Goal: Task Accomplishment & Management: Complete application form

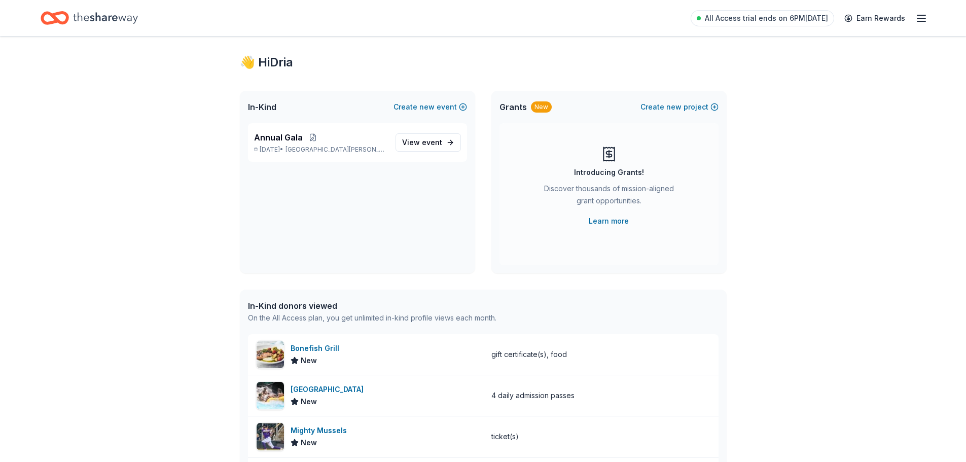
scroll to position [15, 0]
click at [921, 19] on icon "button" at bounding box center [921, 18] width 12 height 12
click at [341, 392] on div "[GEOGRAPHIC_DATA]" at bounding box center [329, 389] width 77 height 12
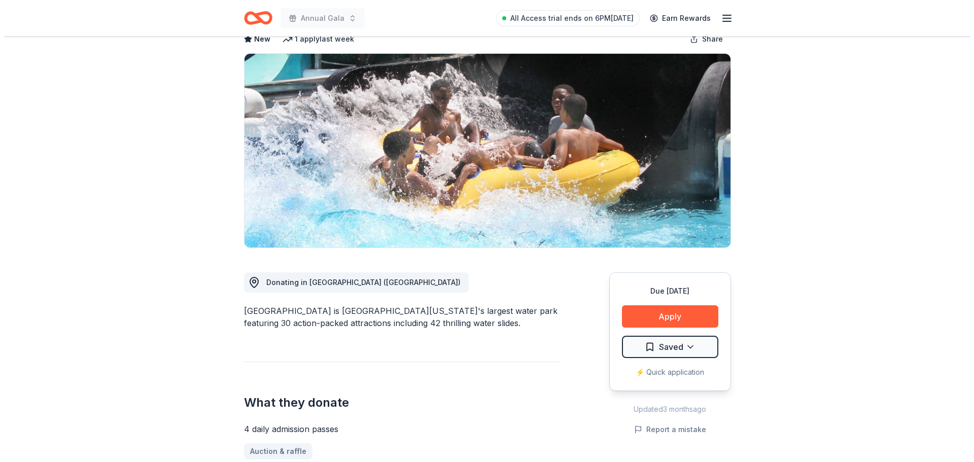
scroll to position [203, 0]
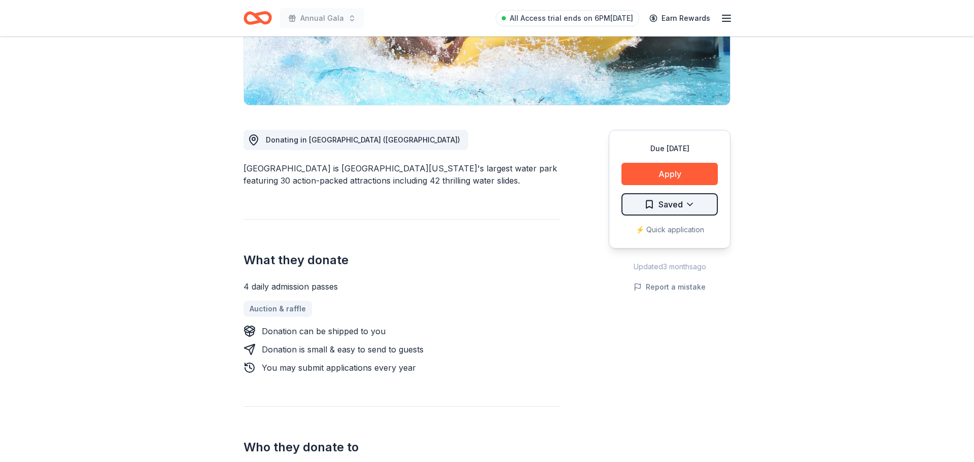
click at [688, 208] on html "Annual Gala All Access trial ends on 6PM, 9/23 Earn Rewards Due in 29 days Shar…" at bounding box center [487, 28] width 974 height 462
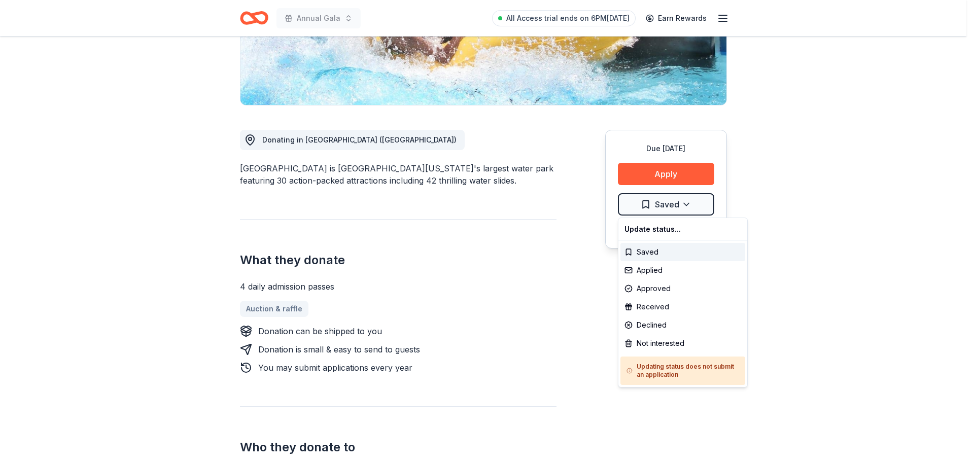
click at [665, 172] on html "Annual Gala All Access trial ends on 6PM, 9/23 Earn Rewards Due in 29 days Shar…" at bounding box center [487, 28] width 974 height 462
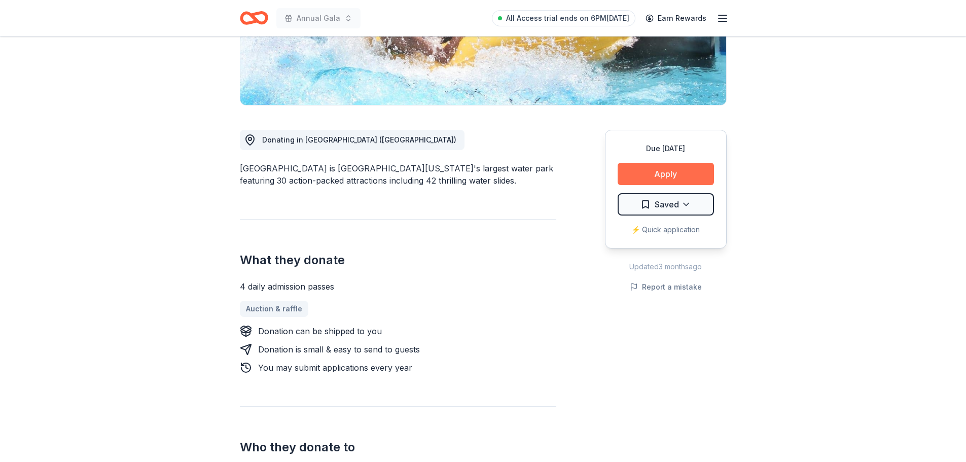
click at [657, 173] on button "Apply" at bounding box center [666, 174] width 96 height 22
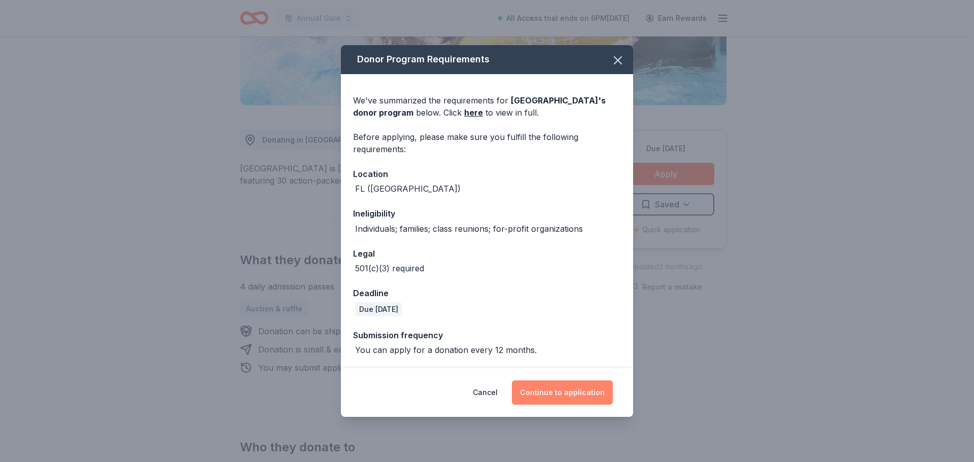
click at [566, 394] on button "Continue to application" at bounding box center [562, 392] width 101 height 24
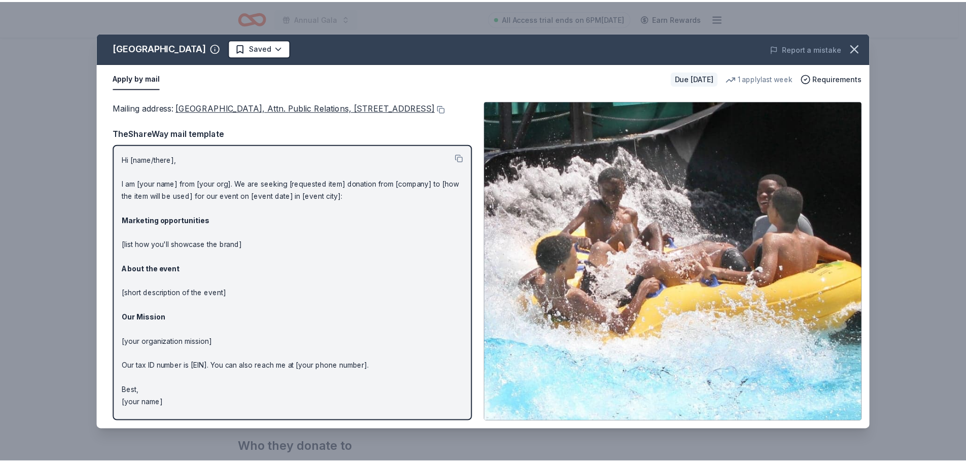
scroll to position [10, 0]
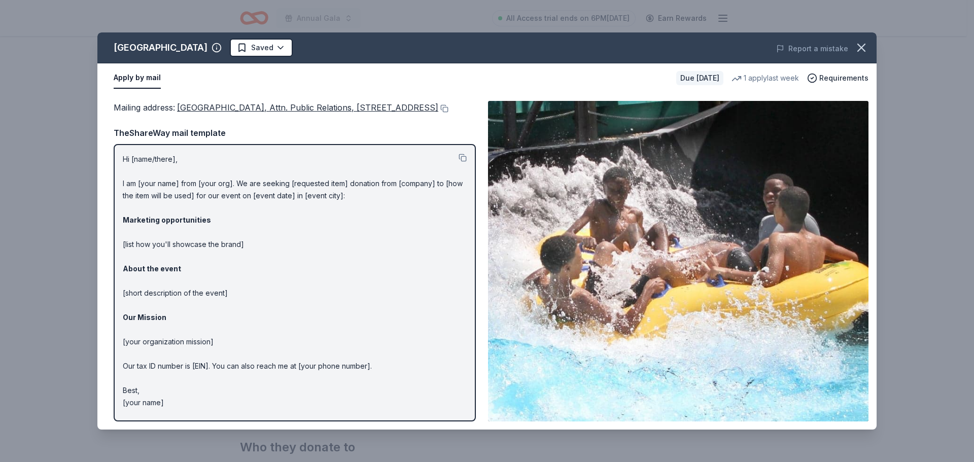
drag, startPoint x: 169, startPoint y: 410, endPoint x: 117, endPoint y: 278, distance: 141.5
click at [112, 289] on div "Mailing address : Rapids Water Park, Attn. Public Relations, 6566 North Militar…" at bounding box center [486, 261] width 779 height 337
click at [167, 231] on p "Hi [name/there], I am [your name] from [your org]. We are seeking [requested it…" at bounding box center [295, 281] width 344 height 256
click at [458, 162] on button at bounding box center [462, 158] width 8 height 8
click at [903, 40] on div "Rapids Water Park Saved Report a mistake Apply by mail Due in 29 days 1 apply l…" at bounding box center [487, 231] width 974 height 462
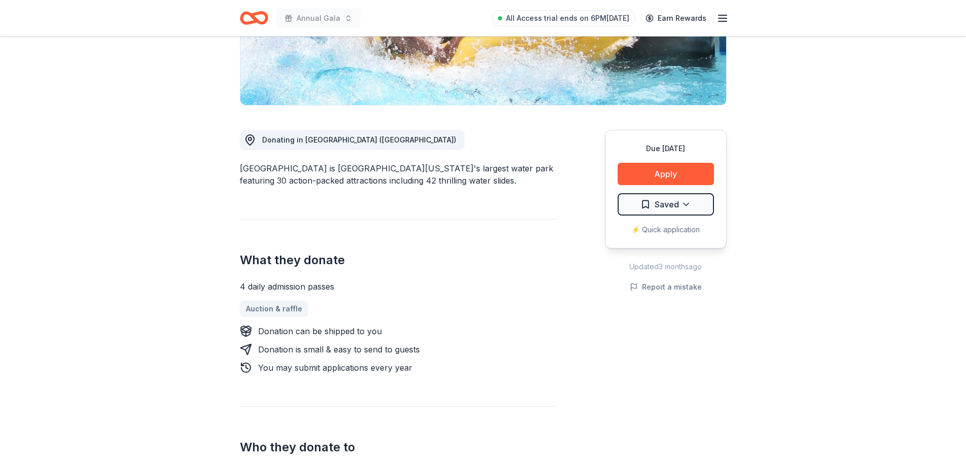
click at [282, 289] on div "4 daily admission passes" at bounding box center [398, 286] width 316 height 12
drag, startPoint x: 261, startPoint y: 290, endPoint x: 312, endPoint y: 283, distance: 51.1
click at [313, 283] on div "4 daily admission passes" at bounding box center [398, 286] width 316 height 12
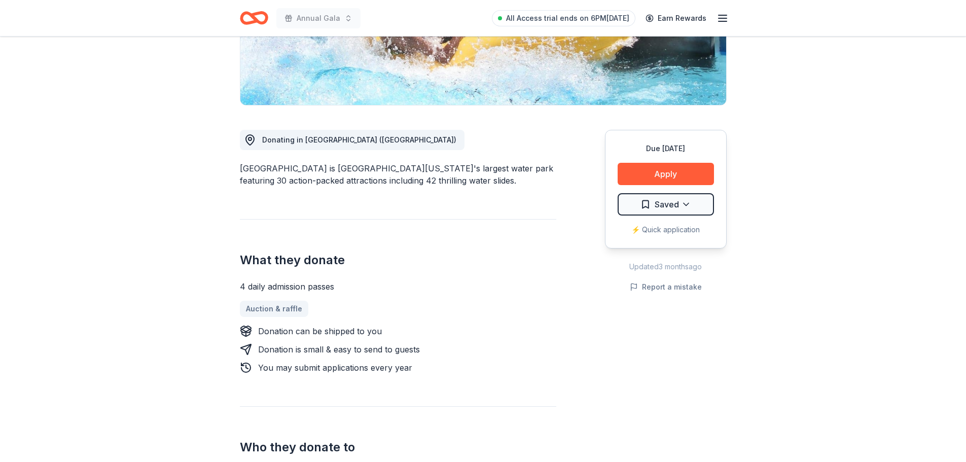
drag, startPoint x: 264, startPoint y: 285, endPoint x: 348, endPoint y: 279, distance: 83.9
click at [348, 279] on div "What they donate 4 daily admission passes Auction & raffle Donation can be ship…" at bounding box center [398, 296] width 316 height 155
